Goal: Task Accomplishment & Management: Use online tool/utility

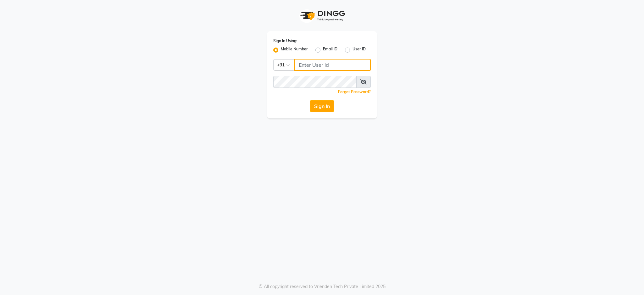
type input "7088009955"
click at [323, 107] on button "Sign In" at bounding box center [322, 106] width 24 height 12
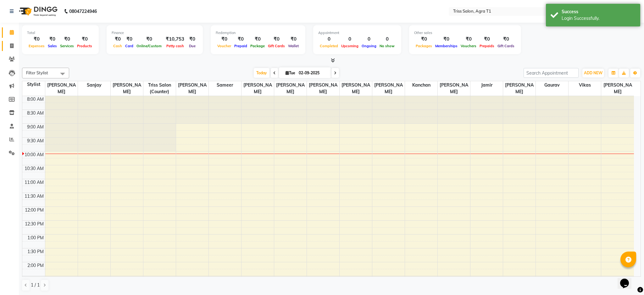
click at [11, 46] on icon at bounding box center [11, 45] width 3 height 5
select select "service"
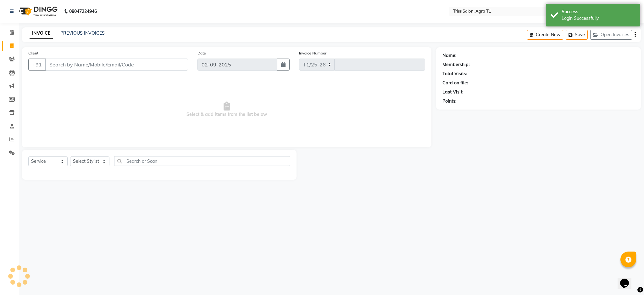
select select "4300"
type input "6623"
click at [11, 32] on icon at bounding box center [12, 32] width 4 height 5
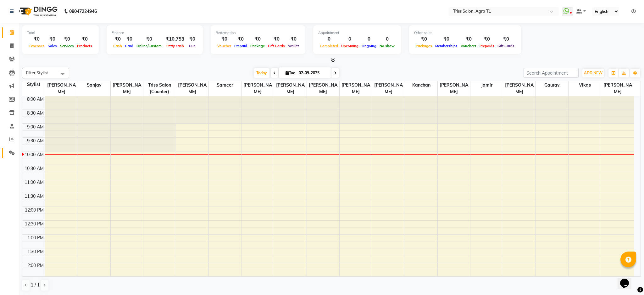
click at [10, 151] on icon at bounding box center [12, 152] width 6 height 5
